Goal: Information Seeking & Learning: Learn about a topic

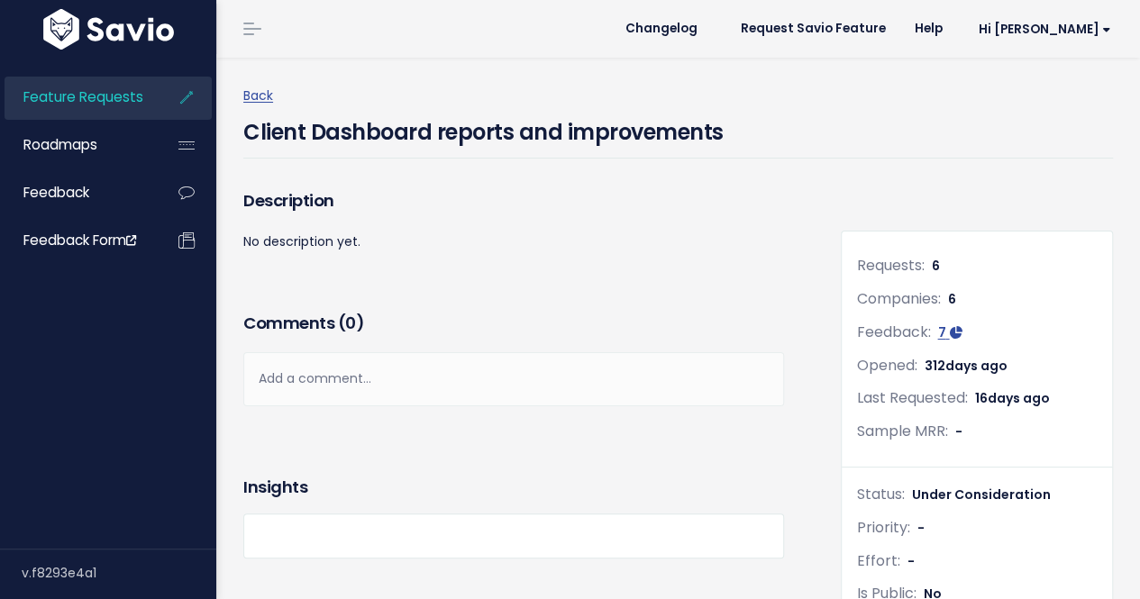
click at [84, 97] on span "Feature Requests" at bounding box center [83, 96] width 120 height 19
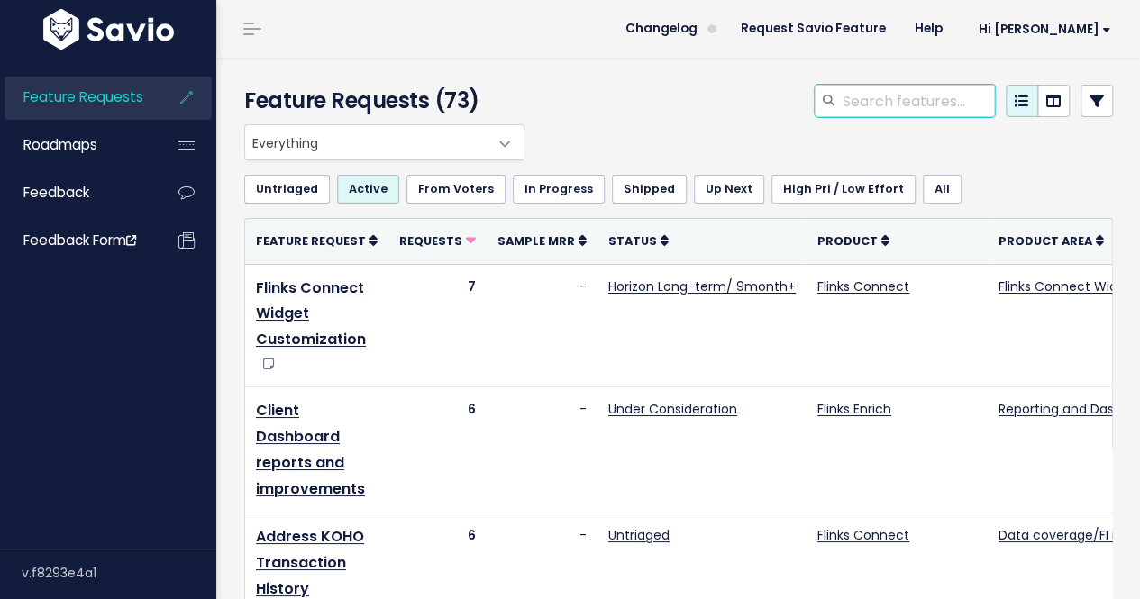
click at [874, 96] on input "search" at bounding box center [918, 101] width 154 height 32
type input "async"
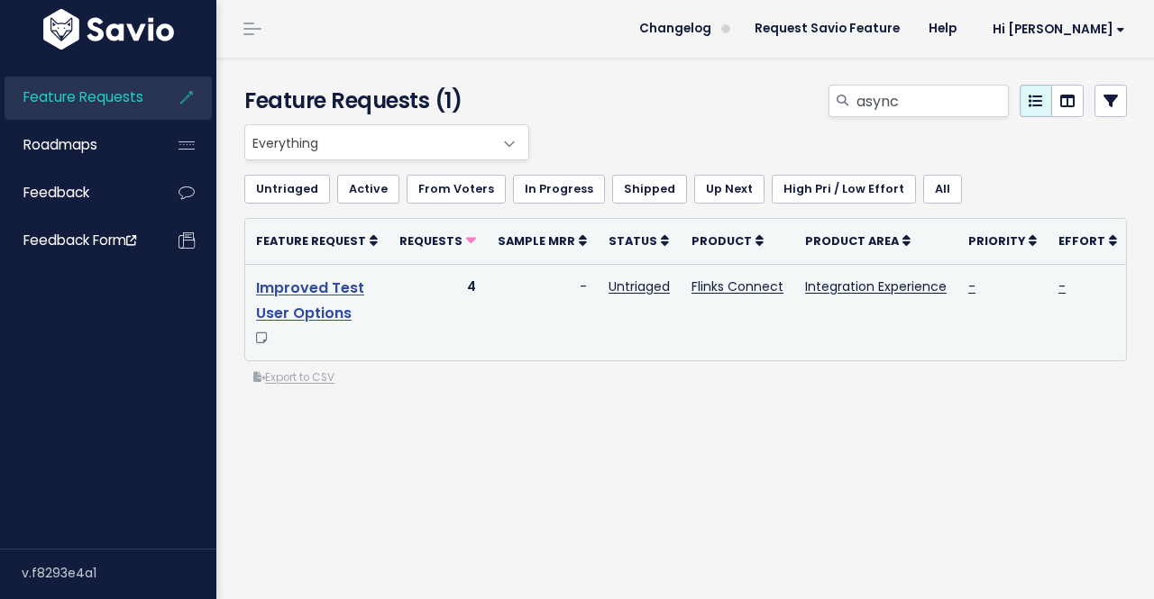
click at [294, 288] on link "Improved Test User Options" at bounding box center [310, 301] width 108 height 47
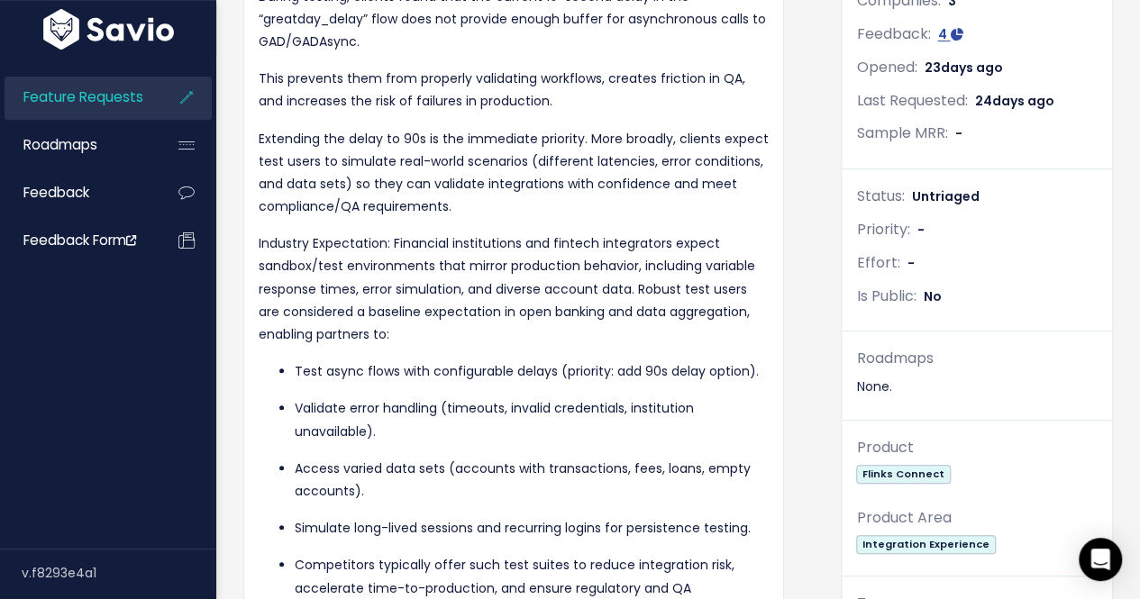
scroll to position [361, 0]
